Goal: Task Accomplishment & Management: Use online tool/utility

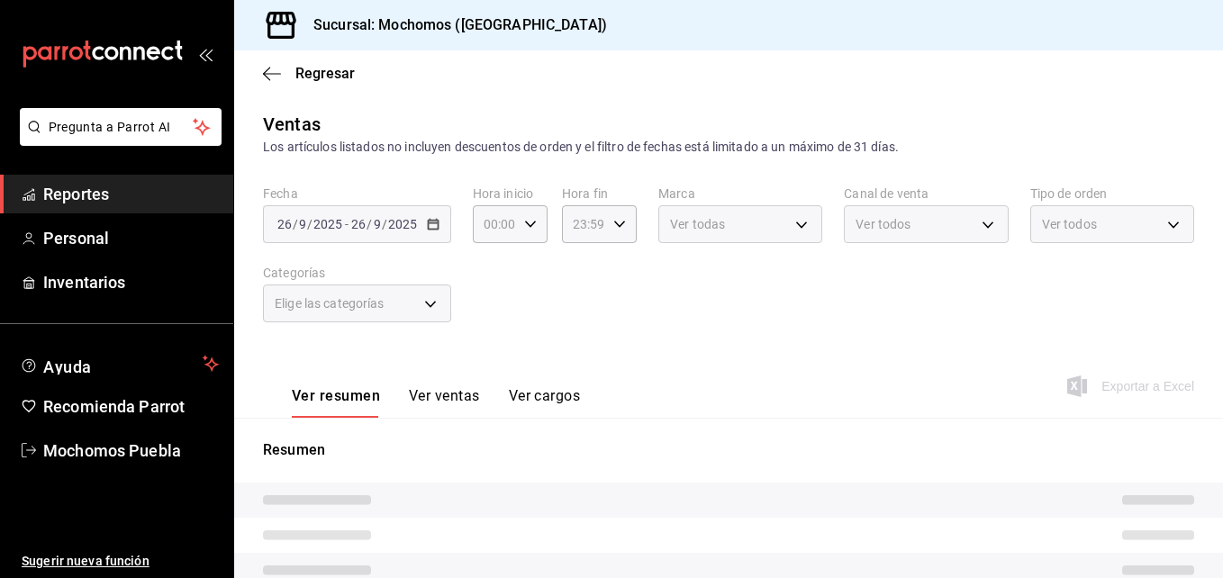
type input "357a9704-c999-4c63-af81-0c25438b67b5,a93eec79-672f-49c2-b1cd-14f211909374,5e983…"
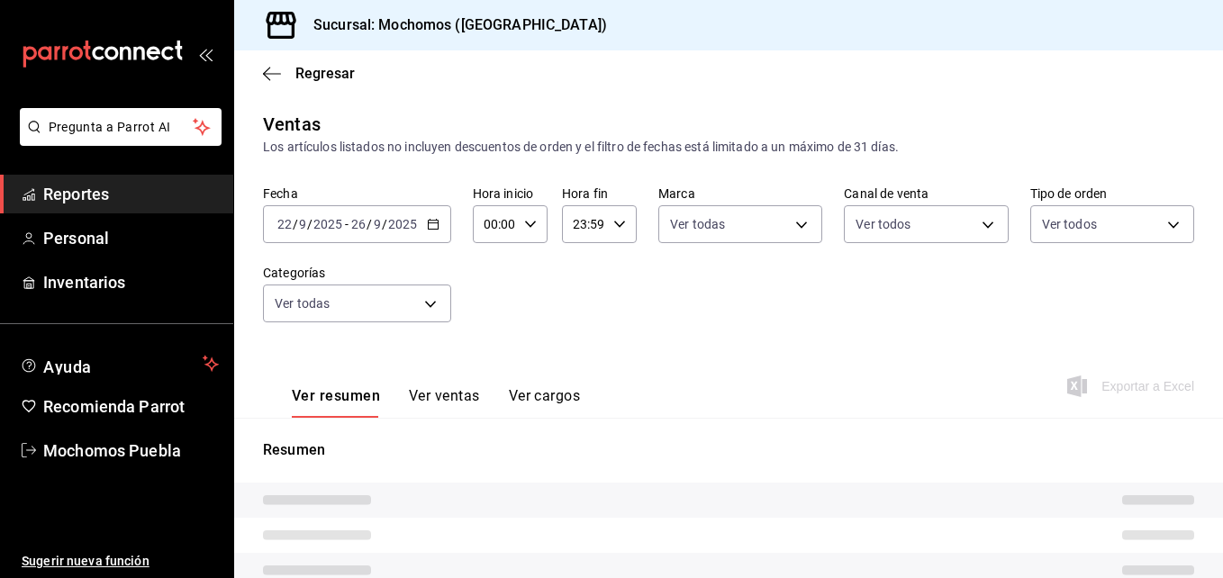
type input "65eb7388-82e4-42fa-8caf-680550c77e6f"
type input "PARROT,UBER_EATS,RAPPI,DIDI_FOOD,ONLINE"
type input "c7bc0ce2-274d-49fd-89f5-4bcf8044acf9,c9e91c43-775f-4cd6-ac16-cfdc9e5fd636,e77b1…"
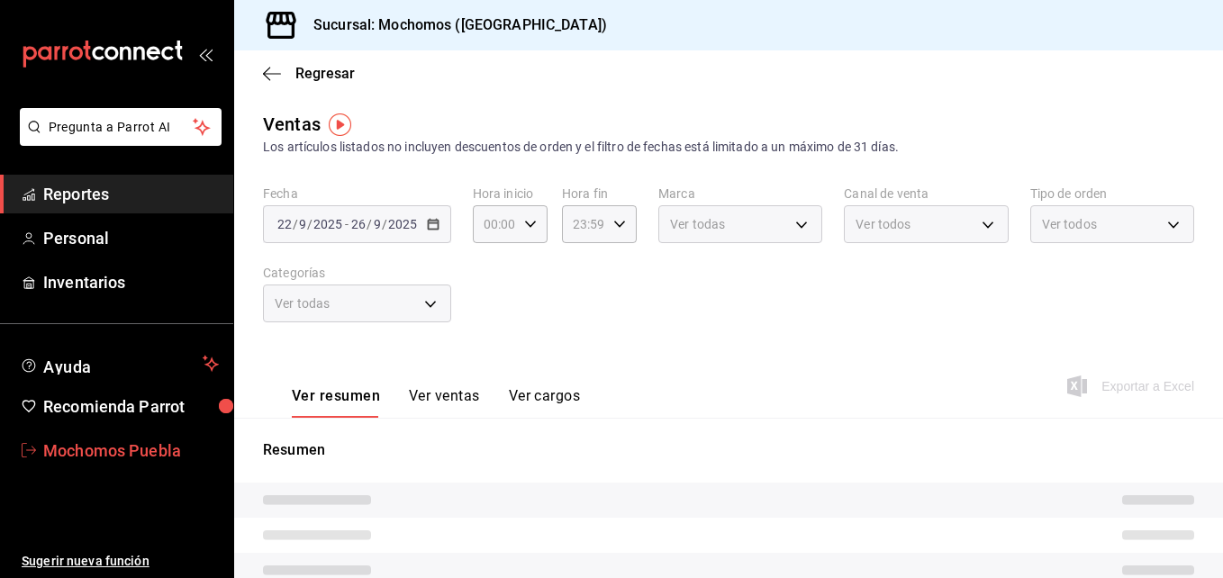
click at [90, 439] on span "Mochomos Puebla" at bounding box center [131, 451] width 176 height 24
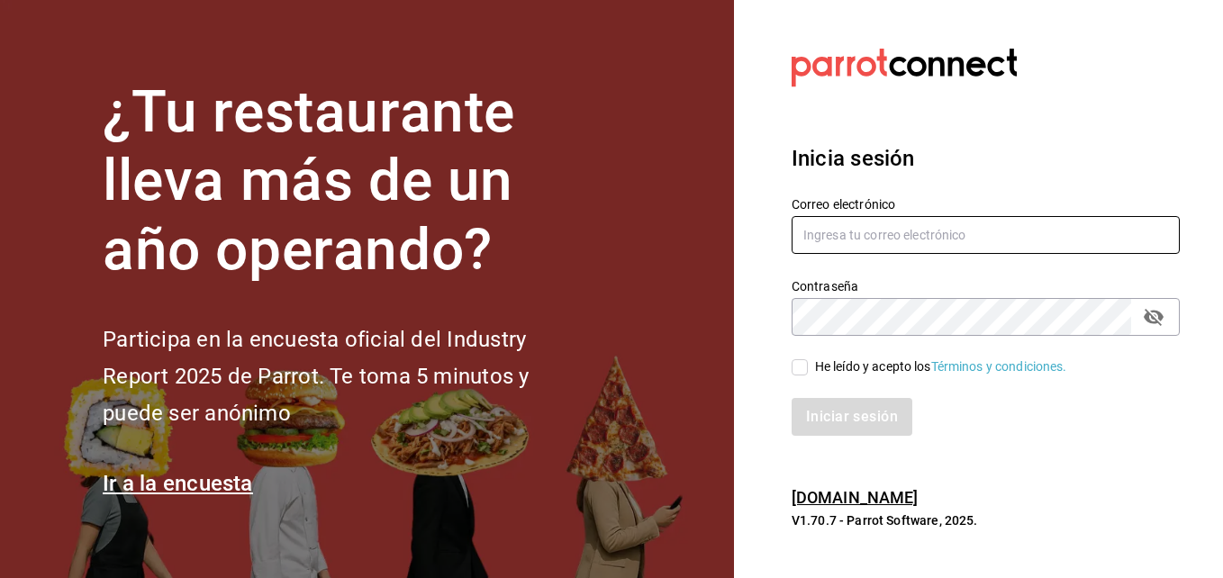
type input "mochomos.puebla@grupocosteno.com"
click at [805, 373] on input "He leído y acepto los Términos y condiciones." at bounding box center [800, 367] width 16 height 16
checkbox input "true"
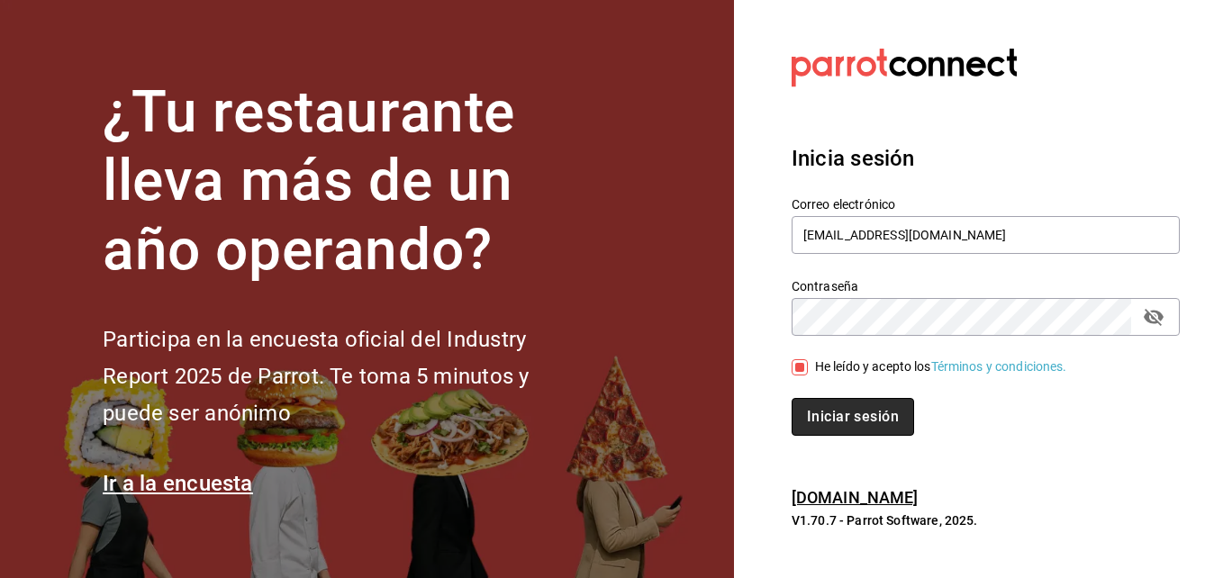
click at [828, 418] on button "Iniciar sesión" at bounding box center [853, 417] width 123 height 38
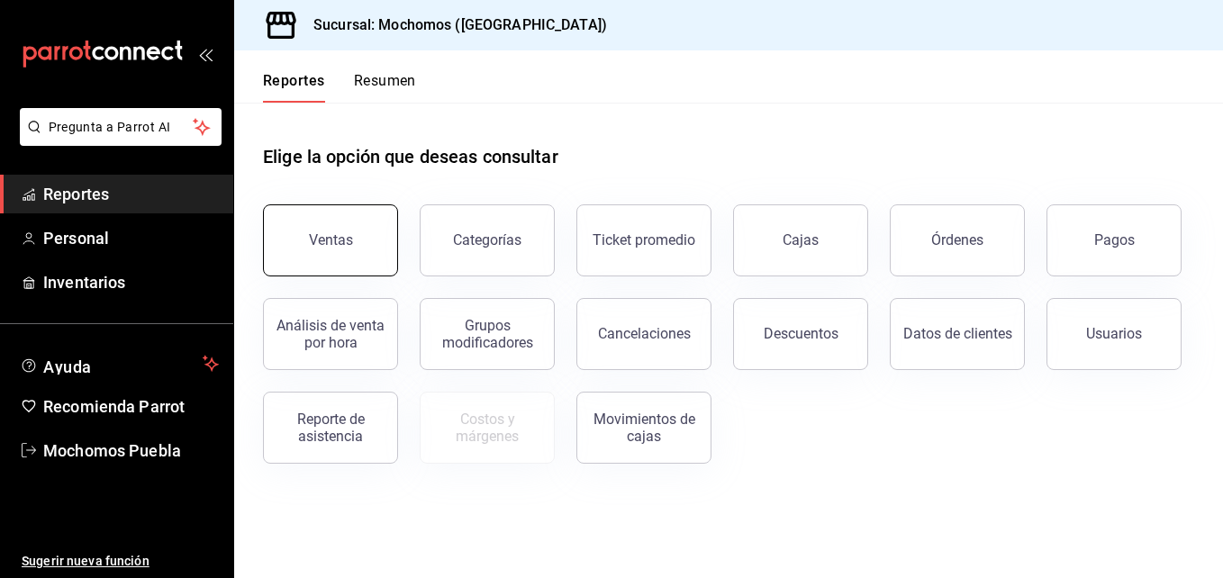
click at [309, 223] on button "Ventas" at bounding box center [330, 241] width 135 height 72
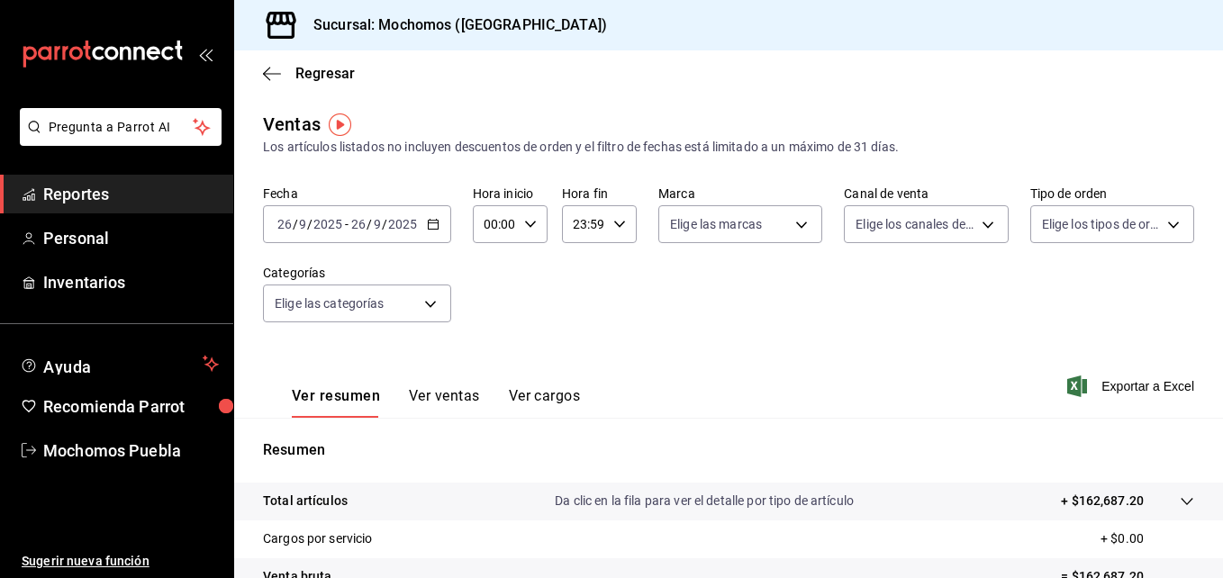
click at [433, 236] on div "[DATE] [DATE] - [DATE] [DATE]" at bounding box center [357, 224] width 188 height 38
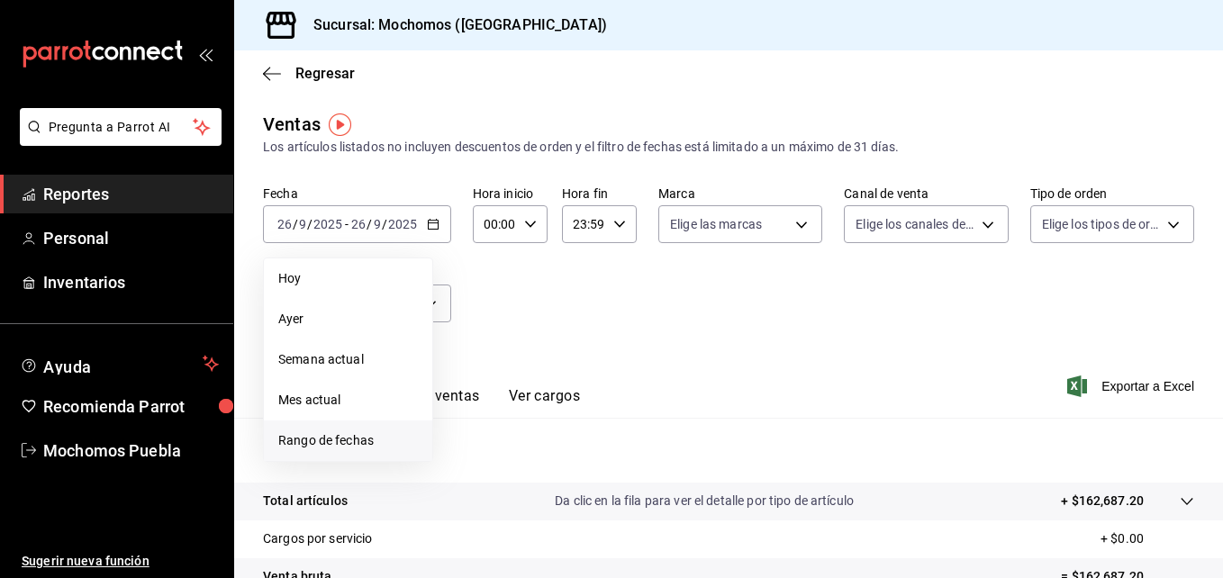
click at [319, 435] on span "Rango de fechas" at bounding box center [348, 441] width 140 height 19
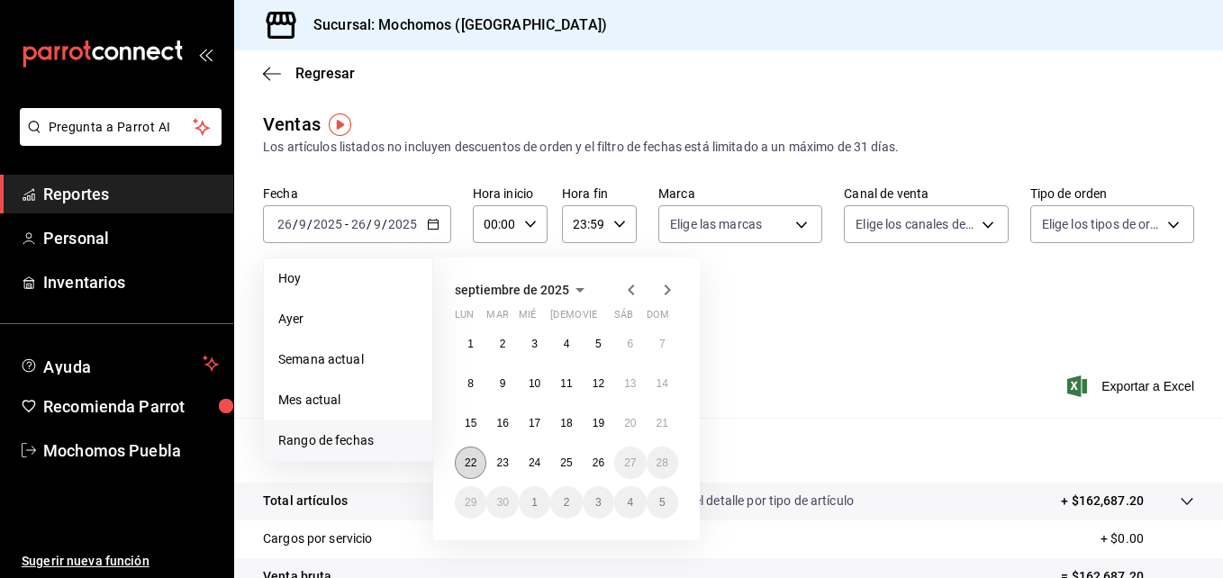
click at [476, 469] on button "22" at bounding box center [471, 463] width 32 height 32
click at [605, 460] on button "26" at bounding box center [599, 463] width 32 height 32
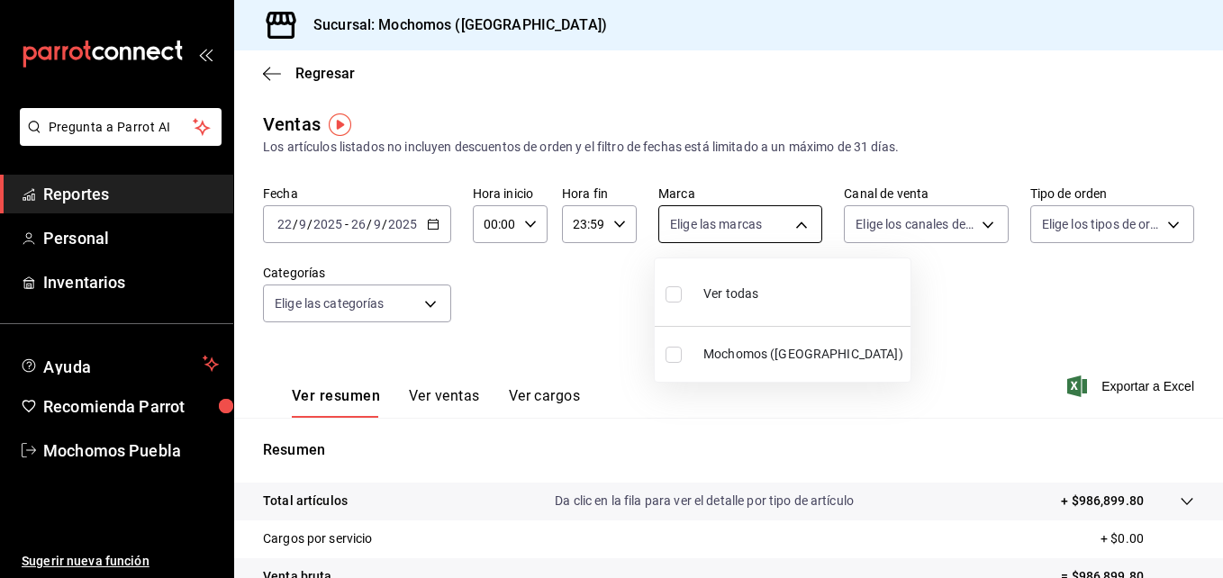
click at [778, 232] on body "Pregunta a Parrot AI Reportes Personal Inventarios Ayuda Recomienda Parrot Moch…" at bounding box center [611, 289] width 1223 height 578
click at [667, 296] on input "checkbox" at bounding box center [674, 295] width 16 height 16
checkbox input "true"
type input "65eb7388-82e4-42fa-8caf-680550c77e6f"
checkbox input "true"
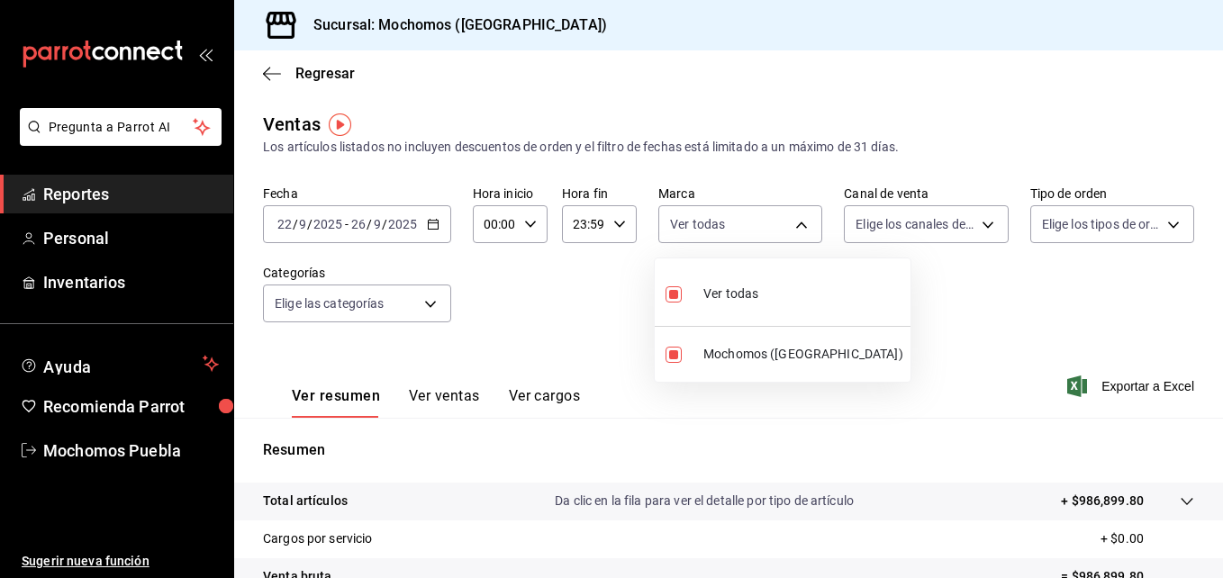
click at [966, 222] on div at bounding box center [611, 289] width 1223 height 578
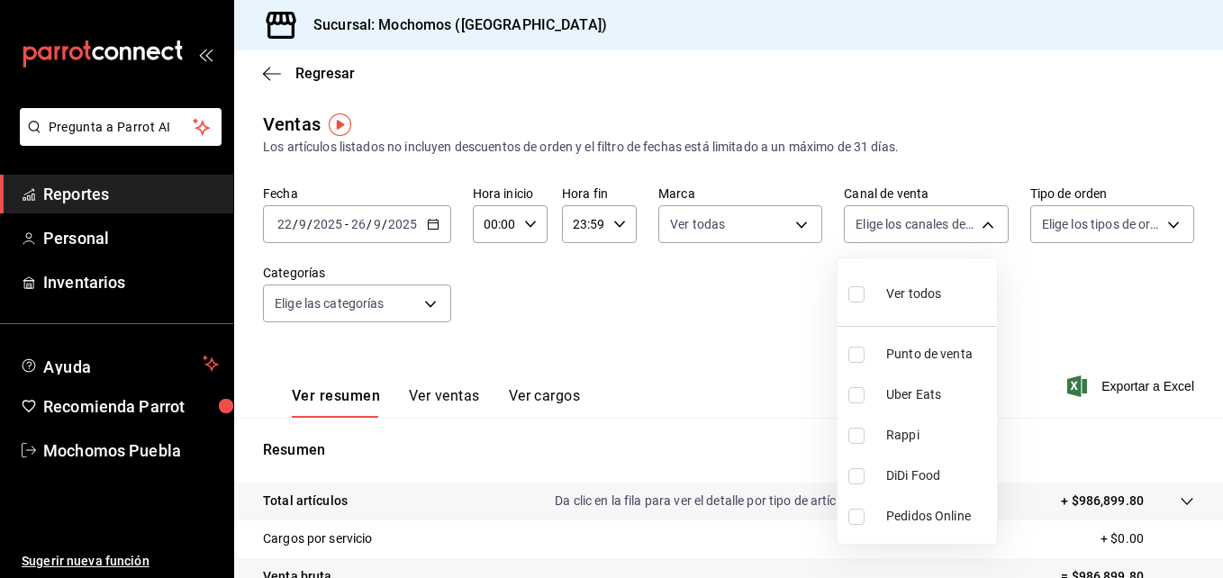
click at [966, 222] on body "Pregunta a Parrot AI Reportes Personal Inventarios Ayuda Recomienda Parrot Moch…" at bounding box center [611, 289] width 1223 height 578
click at [858, 292] on input "checkbox" at bounding box center [857, 295] width 16 height 16
checkbox input "true"
type input "PARROT,UBER_EATS,RAPPI,DIDI_FOOD,ONLINE"
checkbox input "true"
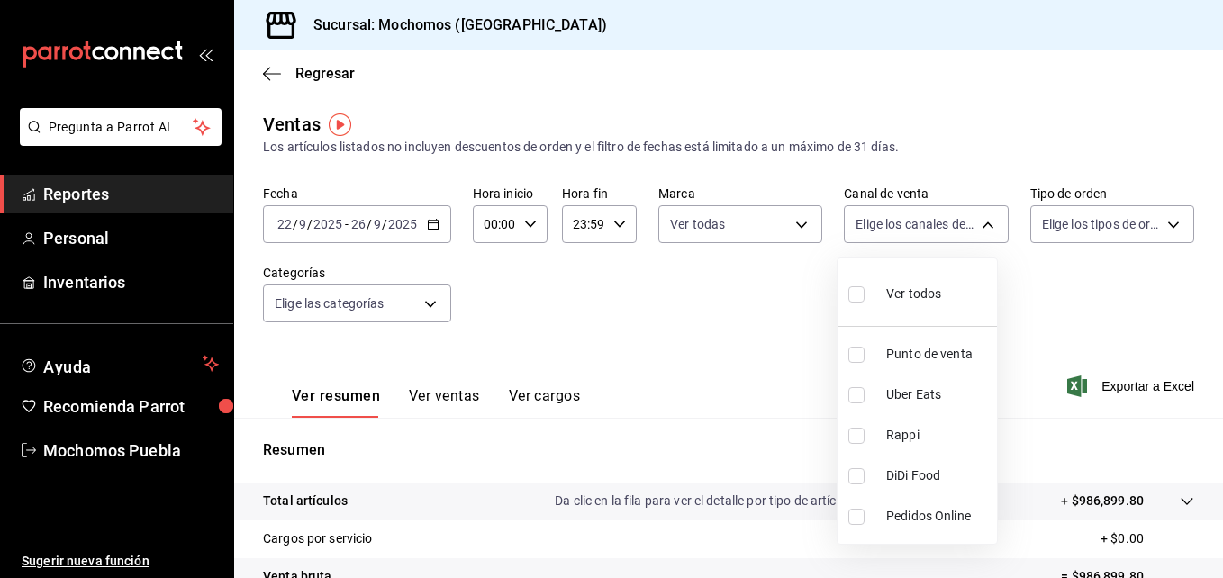
checkbox input "true"
click at [1160, 227] on div at bounding box center [611, 289] width 1223 height 578
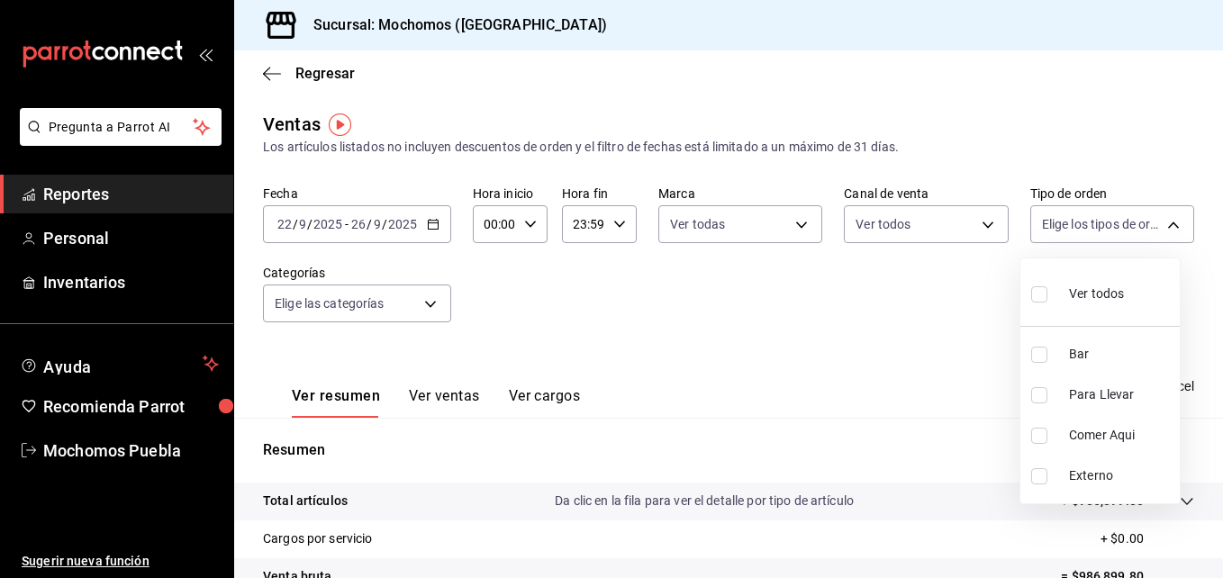
click at [1160, 227] on body "Pregunta a Parrot AI Reportes Personal Inventarios Ayuda Recomienda Parrot Moch…" at bounding box center [611, 289] width 1223 height 578
click at [1039, 295] on input "checkbox" at bounding box center [1040, 295] width 16 height 16
checkbox input "true"
type input "c7bc0ce2-274d-49fd-89f5-4bcf8044acf9,c9e91c43-775f-4cd6-ac16-cfdc9e5fd636,e77b1…"
checkbox input "true"
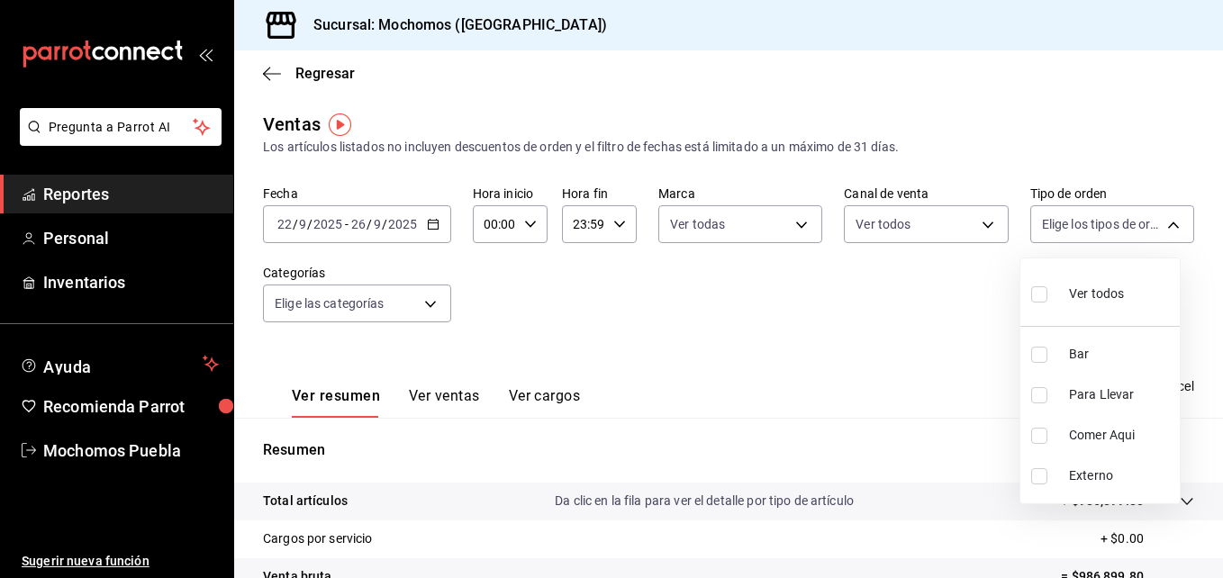
checkbox input "true"
click at [432, 305] on div at bounding box center [611, 289] width 1223 height 578
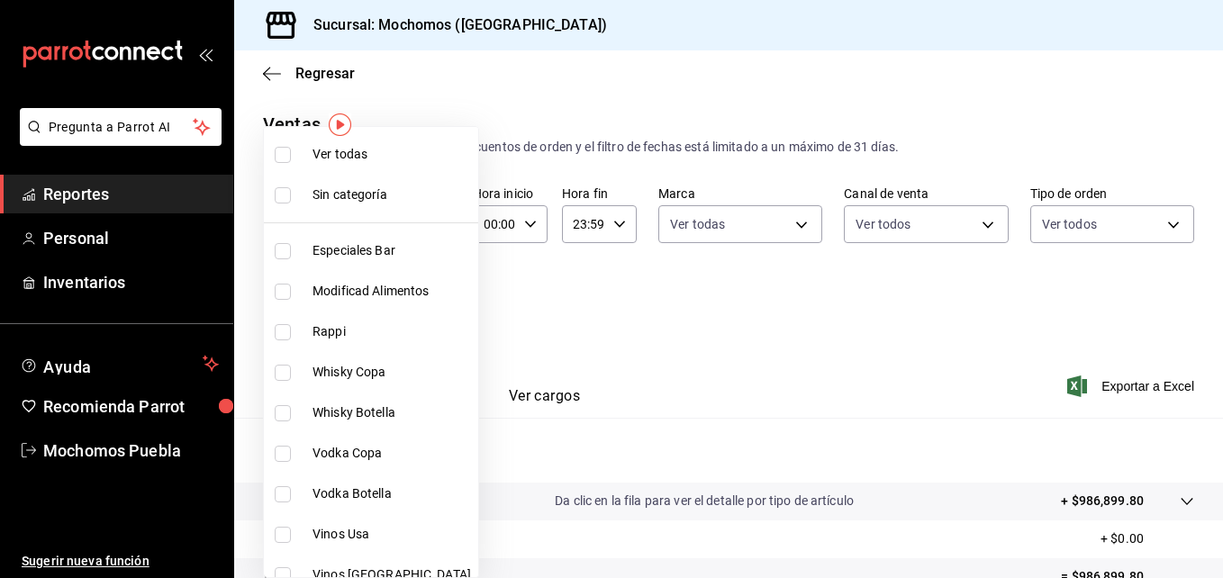
click at [429, 305] on body "Pregunta a Parrot AI Reportes Personal Inventarios Ayuda Recomienda Parrot Moch…" at bounding box center [611, 289] width 1223 height 578
click at [285, 155] on input "checkbox" at bounding box center [283, 155] width 16 height 16
checkbox input "true"
type input "357a9704-c999-4c63-af81-0c25438b67b5,a93eec79-672f-49c2-b1cd-14f211909374,5e983…"
checkbox input "true"
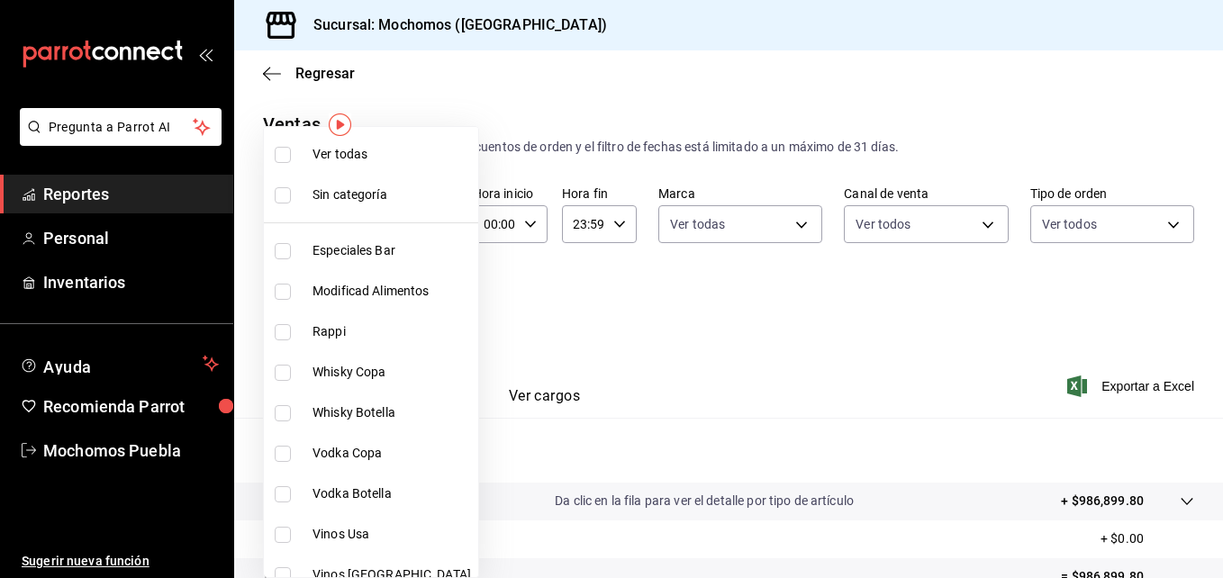
checkbox input "true"
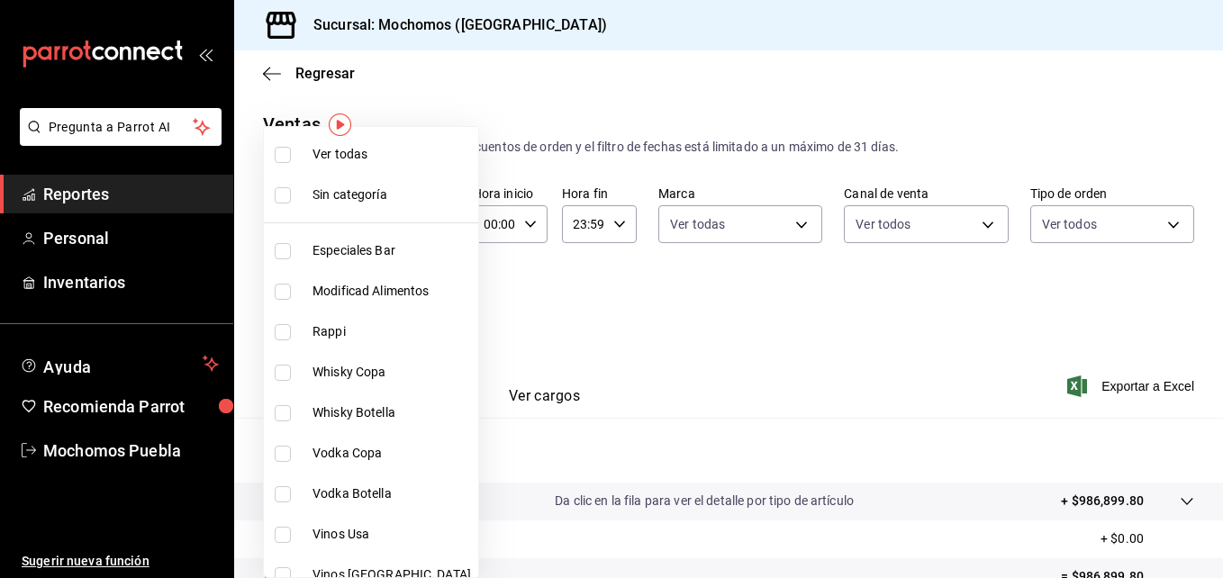
checkbox input "true"
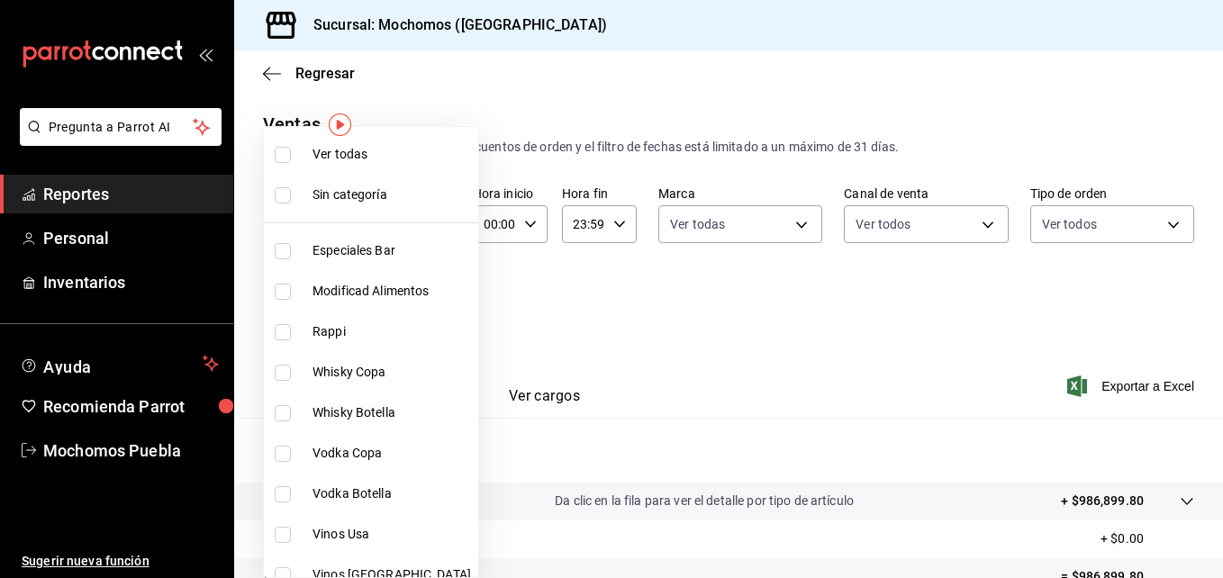
checkbox input "true"
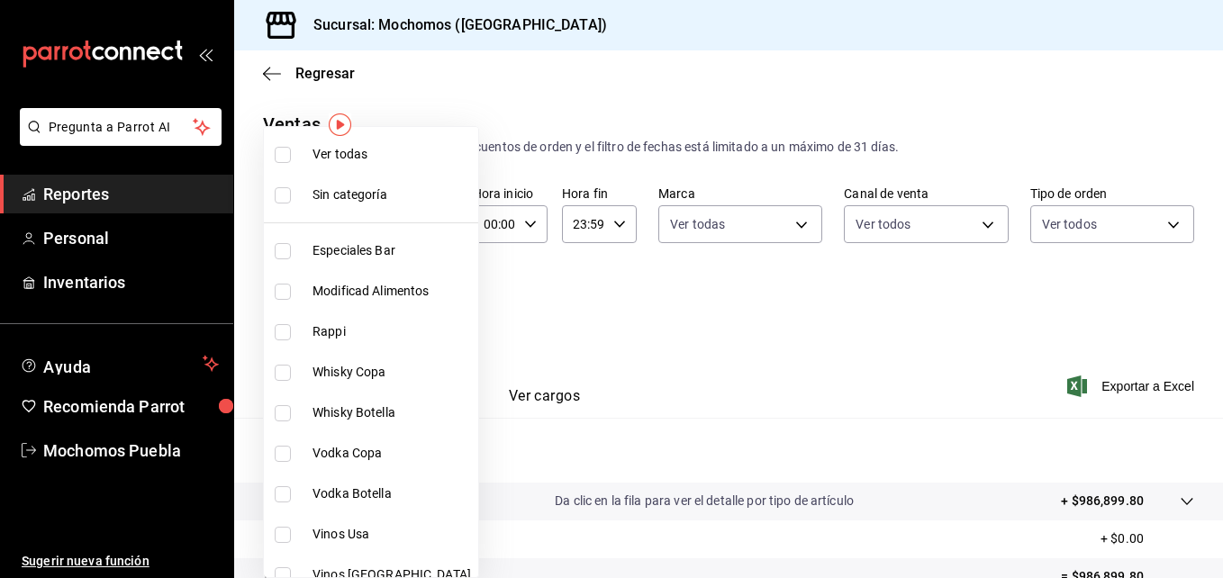
checkbox input "true"
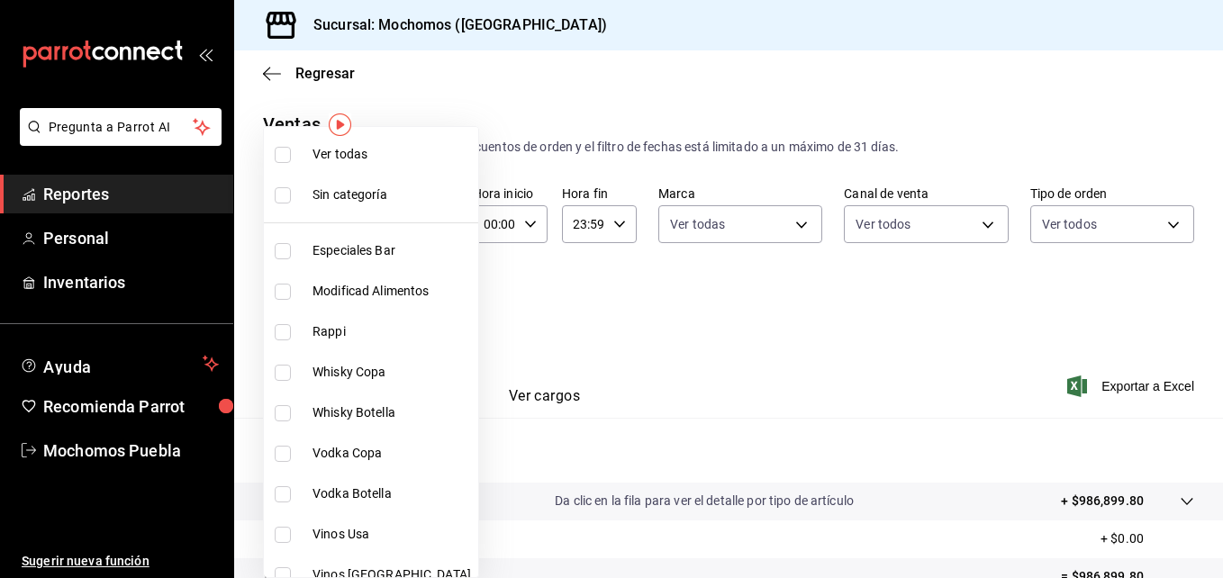
checkbox input "true"
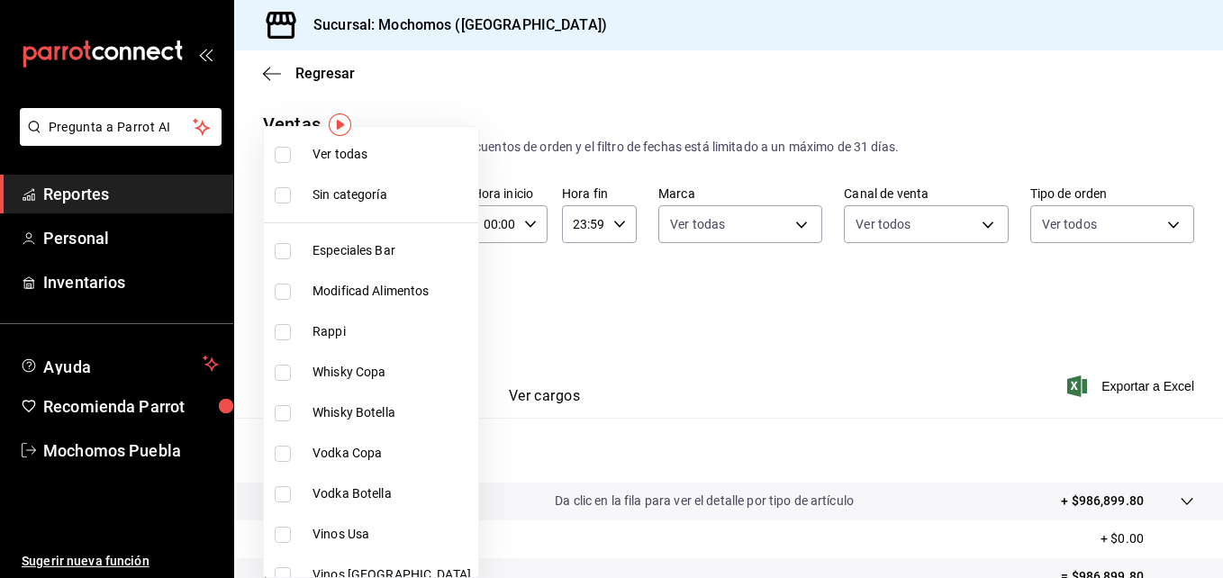
checkbox input "true"
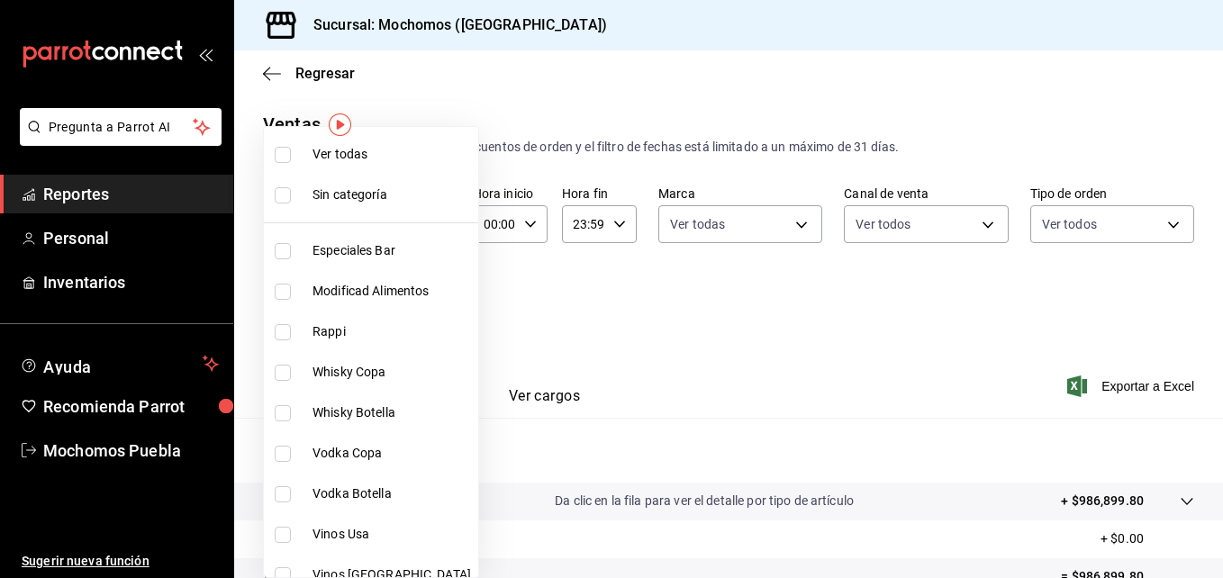
checkbox input "true"
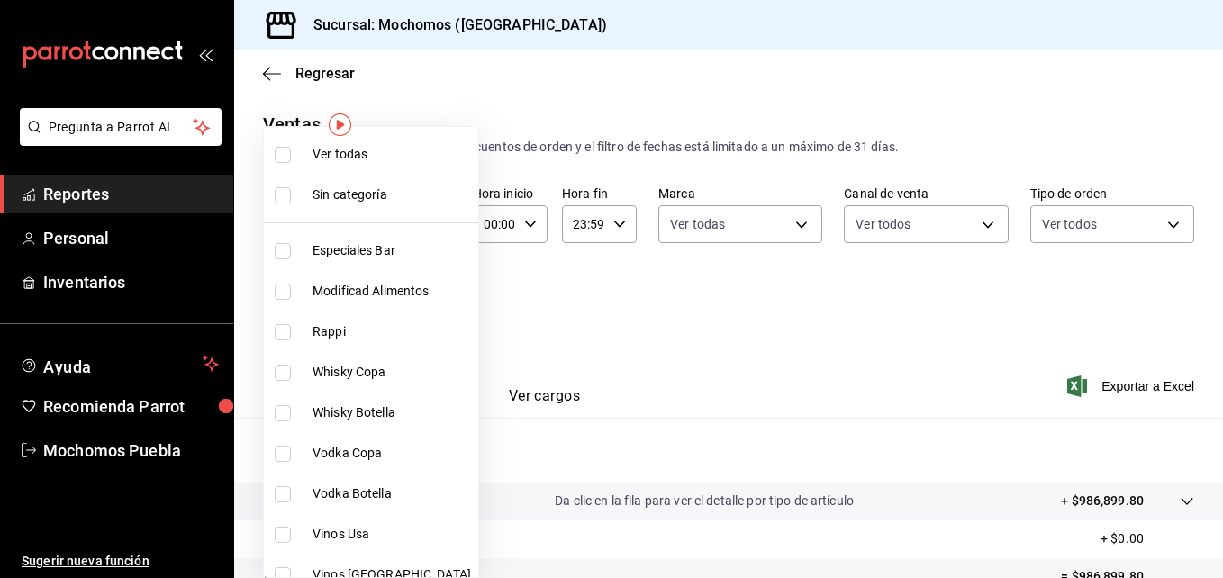
checkbox input "true"
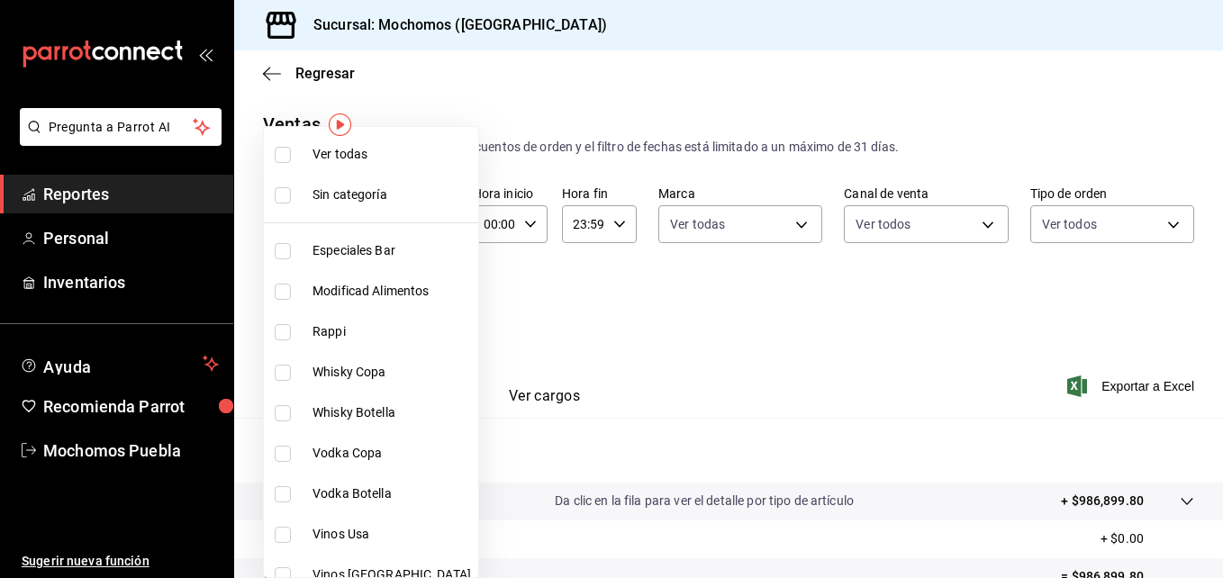
checkbox input "true"
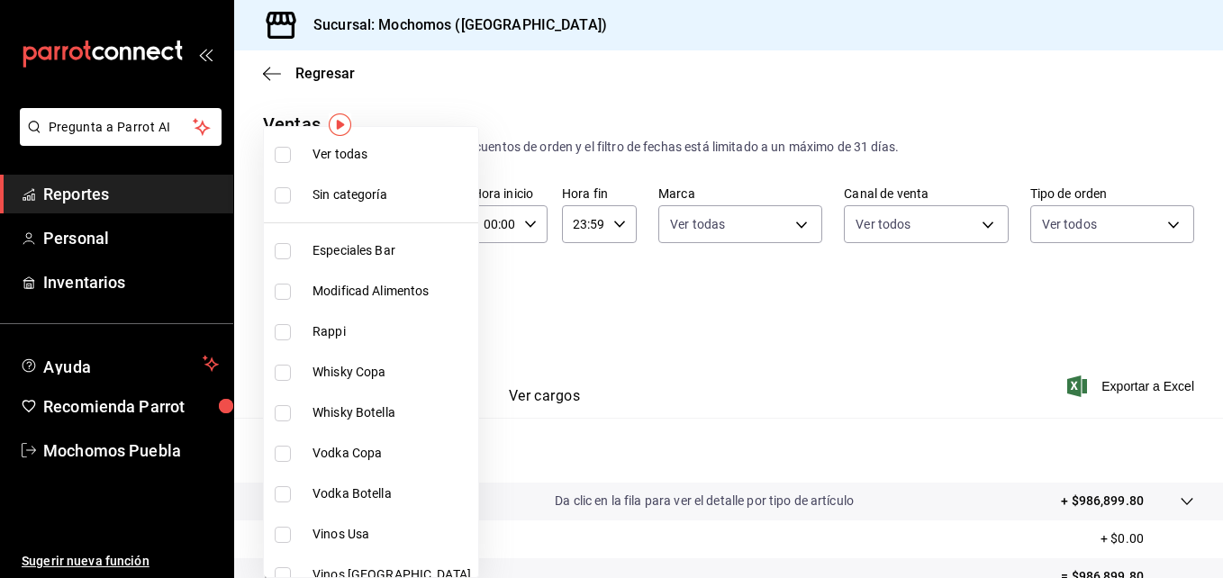
checkbox input "true"
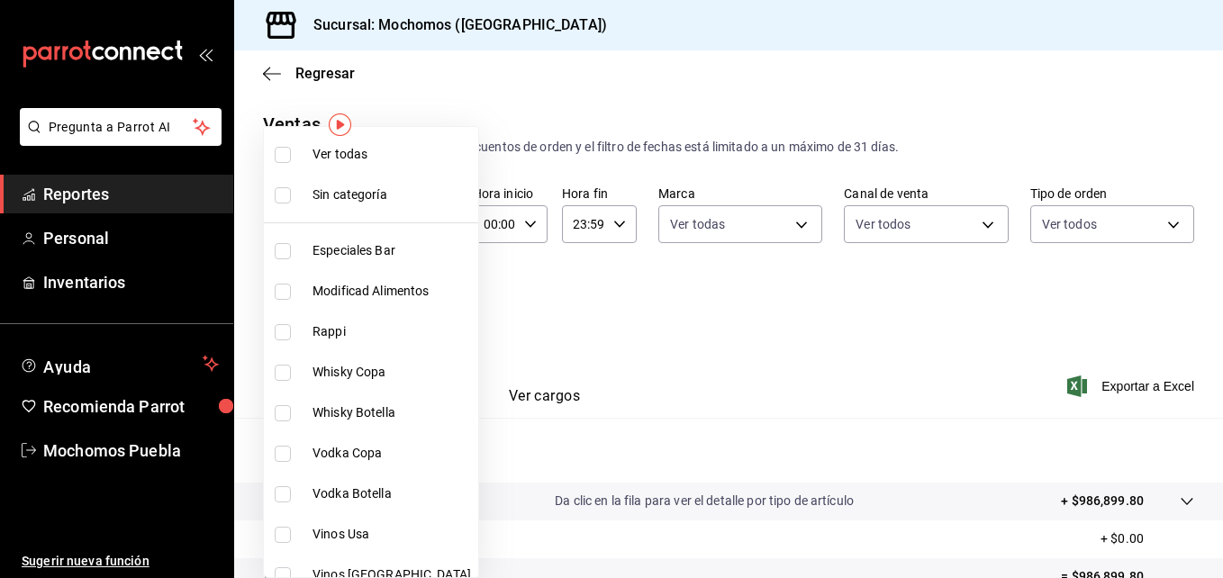
checkbox input "true"
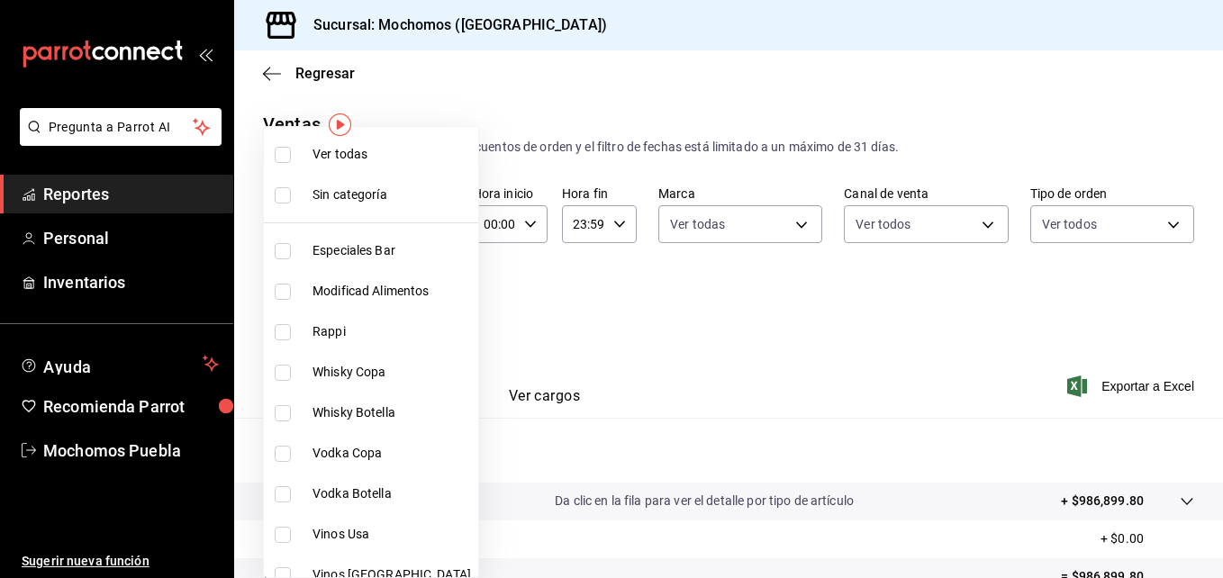
checkbox input "true"
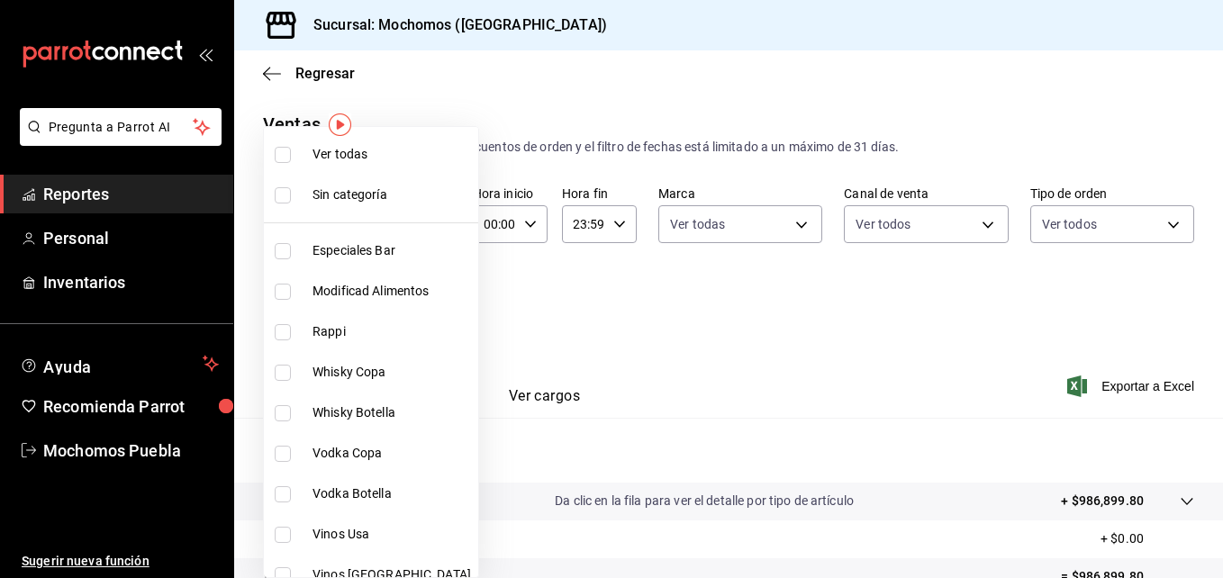
checkbox input "true"
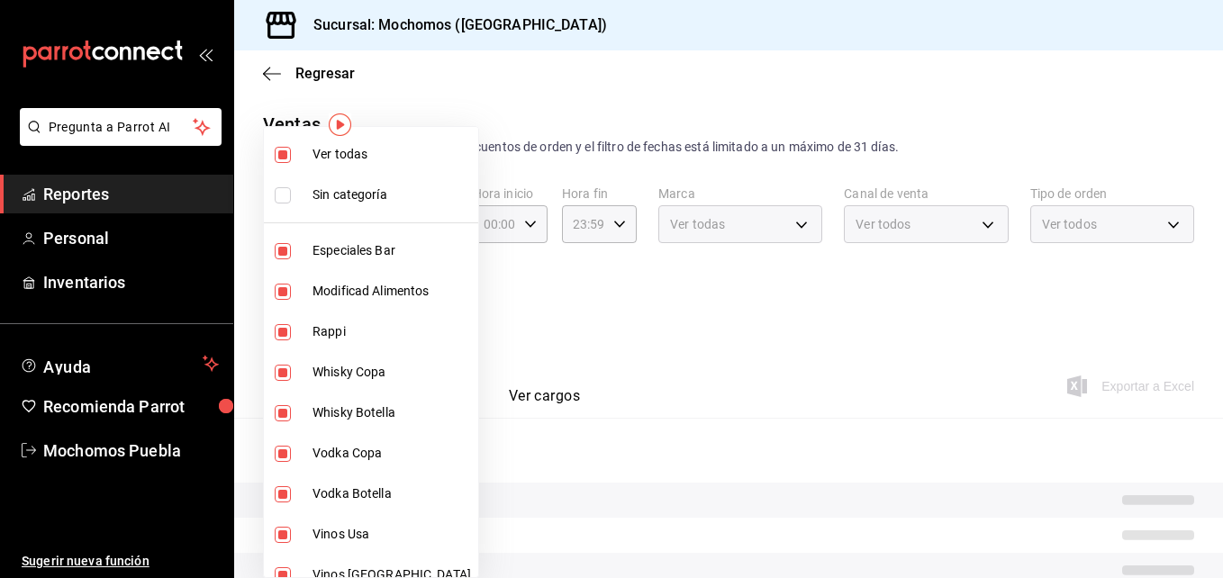
click at [658, 341] on div at bounding box center [611, 289] width 1223 height 578
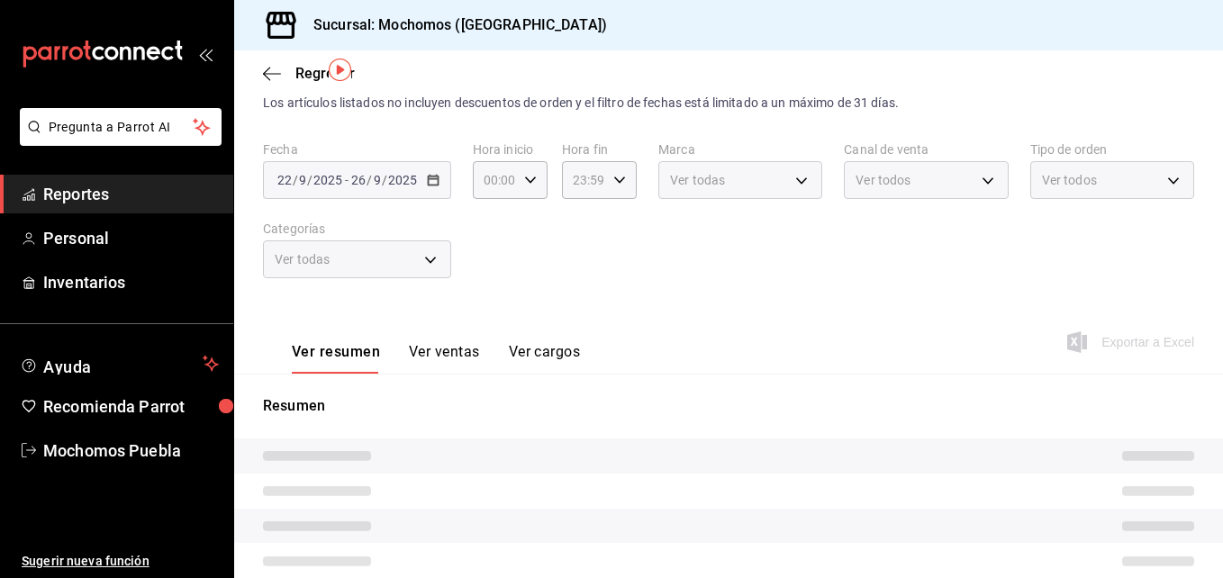
scroll to position [68, 0]
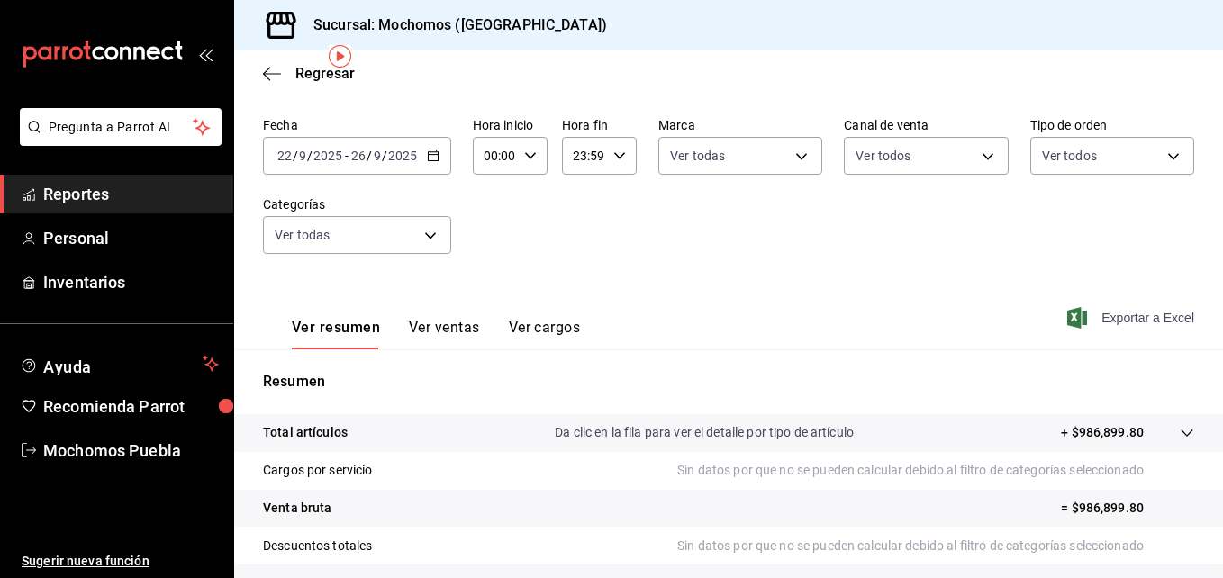
click at [1128, 319] on span "Exportar a Excel" at bounding box center [1132, 318] width 123 height 22
